Goal: Task Accomplishment & Management: Use online tool/utility

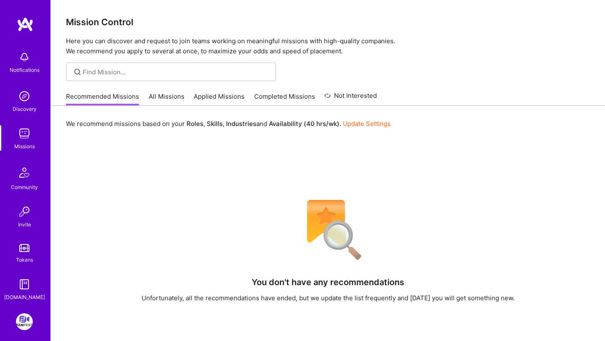
scroll to position [34, 0]
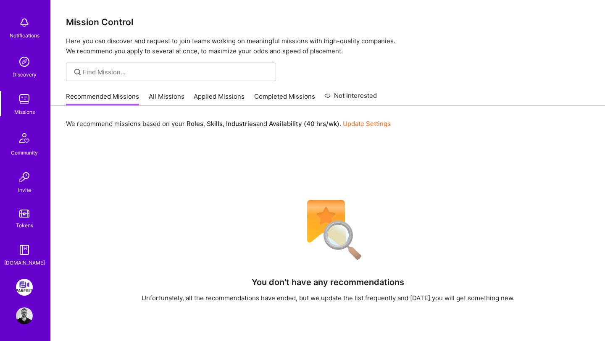
click at [22, 285] on img at bounding box center [24, 287] width 17 height 17
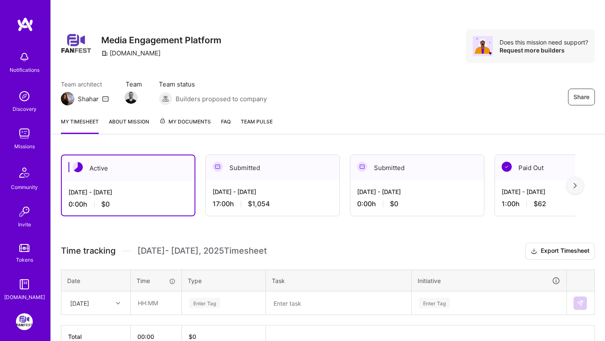
scroll to position [40, 0]
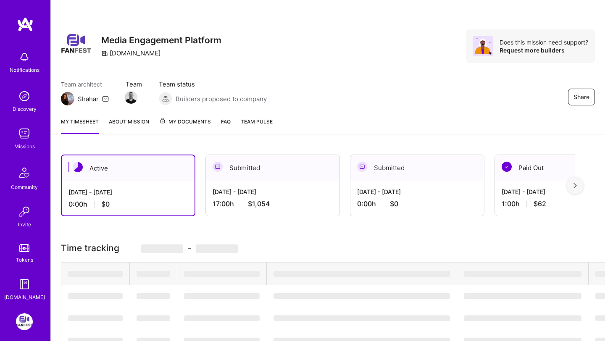
scroll to position [40, 0]
